Goal: Ask a question

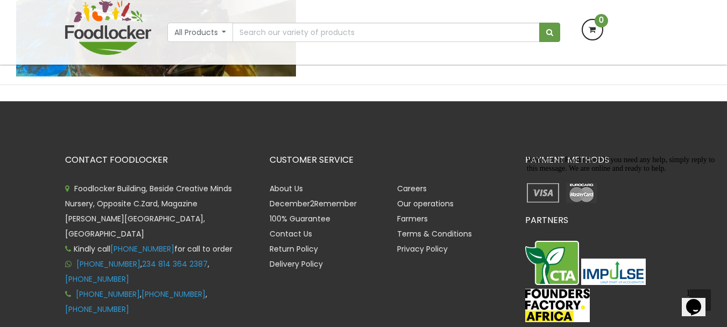
scroll to position [467, 0]
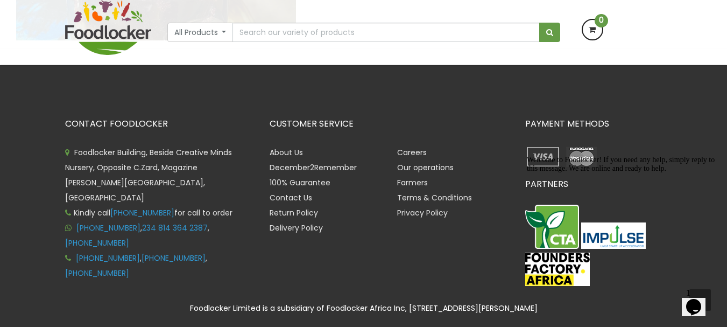
click at [694, 299] on icon "$i18n('chat', 'chat_widget')" at bounding box center [693, 307] width 15 height 16
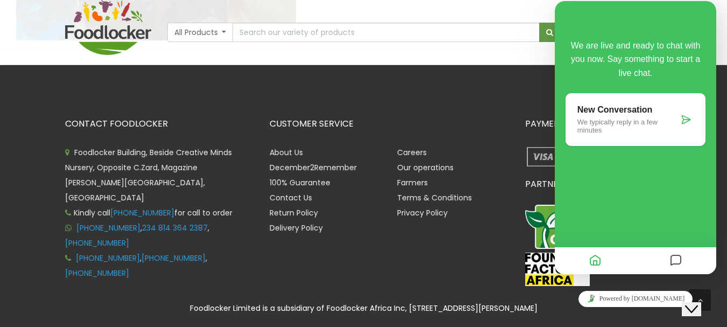
click at [685, 121] on icon at bounding box center [686, 119] width 11 height 11
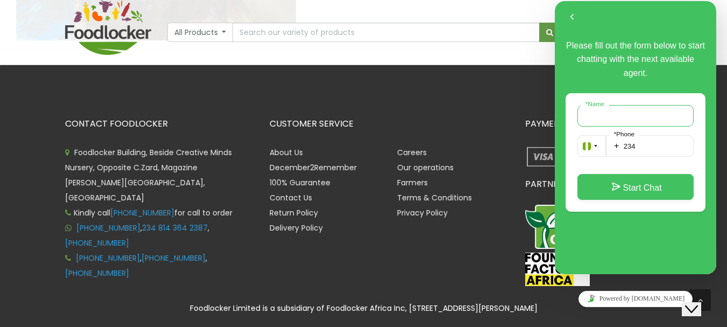
click at [632, 121] on input "* Name" at bounding box center [636, 116] width 116 height 22
type input "faith"
click at [637, 146] on input "234" at bounding box center [650, 146] width 88 height 22
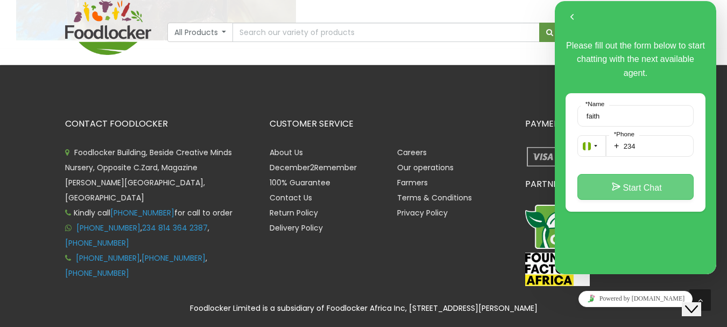
click at [658, 191] on button "Start Chat" at bounding box center [636, 187] width 116 height 26
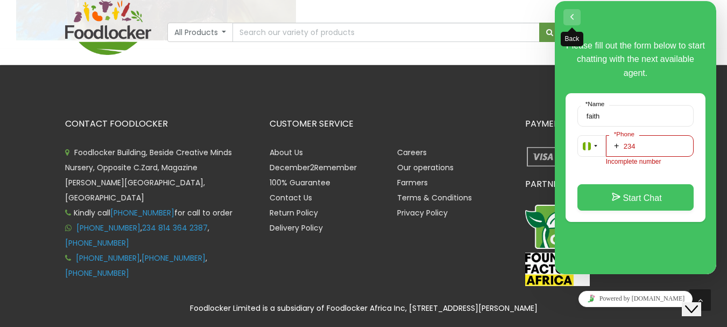
click at [569, 22] on button "Back" at bounding box center [572, 17] width 17 height 16
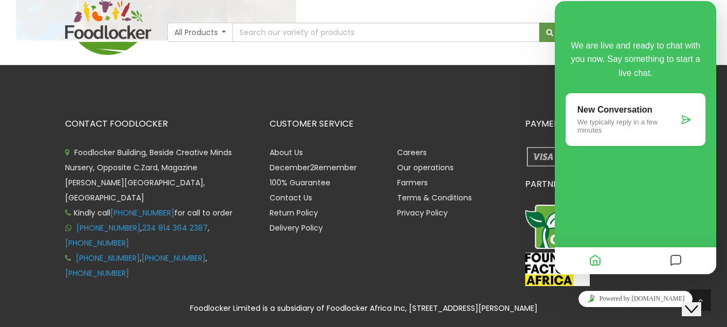
click at [486, 55] on div "All Products All Products Baby Food Baking Biscuit" at bounding box center [364, 32] width 614 height 65
click at [539, 259] on img at bounding box center [557, 268] width 65 height 33
